Goal: Obtain resource: Obtain resource

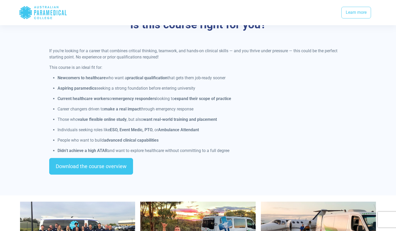
scroll to position [416, 0]
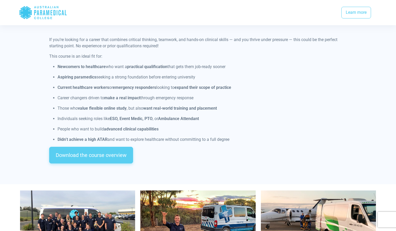
click at [99, 147] on link "Download the course overview" at bounding box center [91, 155] width 84 height 17
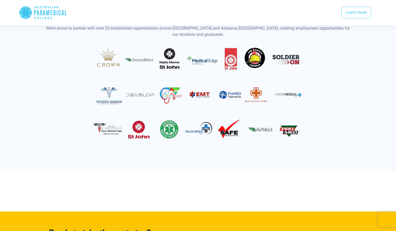
scroll to position [903, 0]
click at [232, 80] on img at bounding box center [197, 95] width 221 height 106
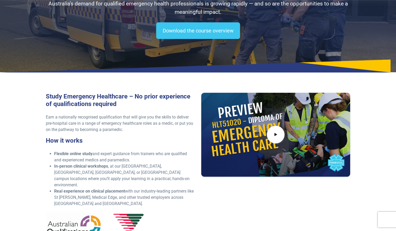
scroll to position [0, 0]
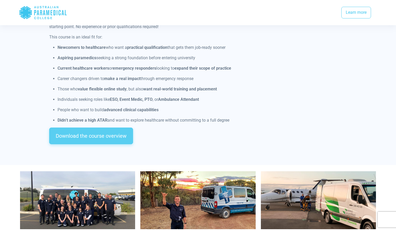
click at [115, 134] on link "Download the course overview" at bounding box center [91, 136] width 84 height 17
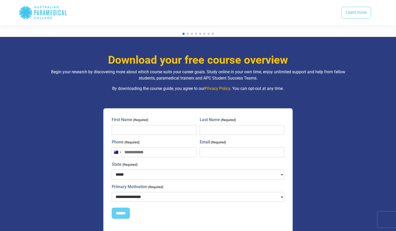
scroll to position [649, 0]
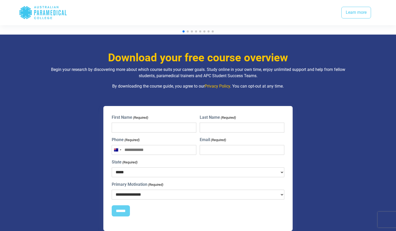
click at [207, 146] on input "Email (Required)" at bounding box center [242, 150] width 85 height 10
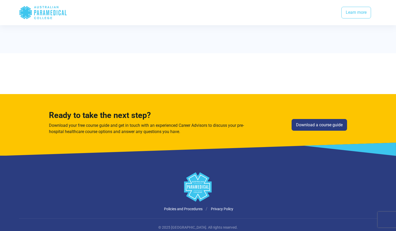
scroll to position [1051, 0]
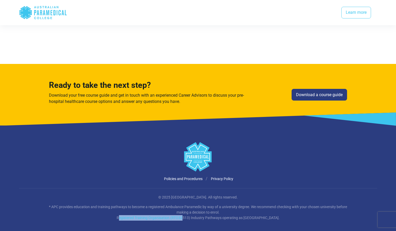
drag, startPoint x: 108, startPoint y: 211, endPoint x: 172, endPoint y: 213, distance: 64.0
click at [172, 213] on p "* APC provides education and training pathways to become a registered Ambulance…" at bounding box center [198, 212] width 304 height 16
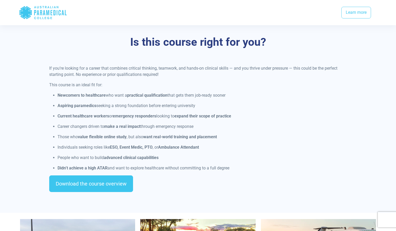
scroll to position [387, 0]
